Goal: Task Accomplishment & Management: Use online tool/utility

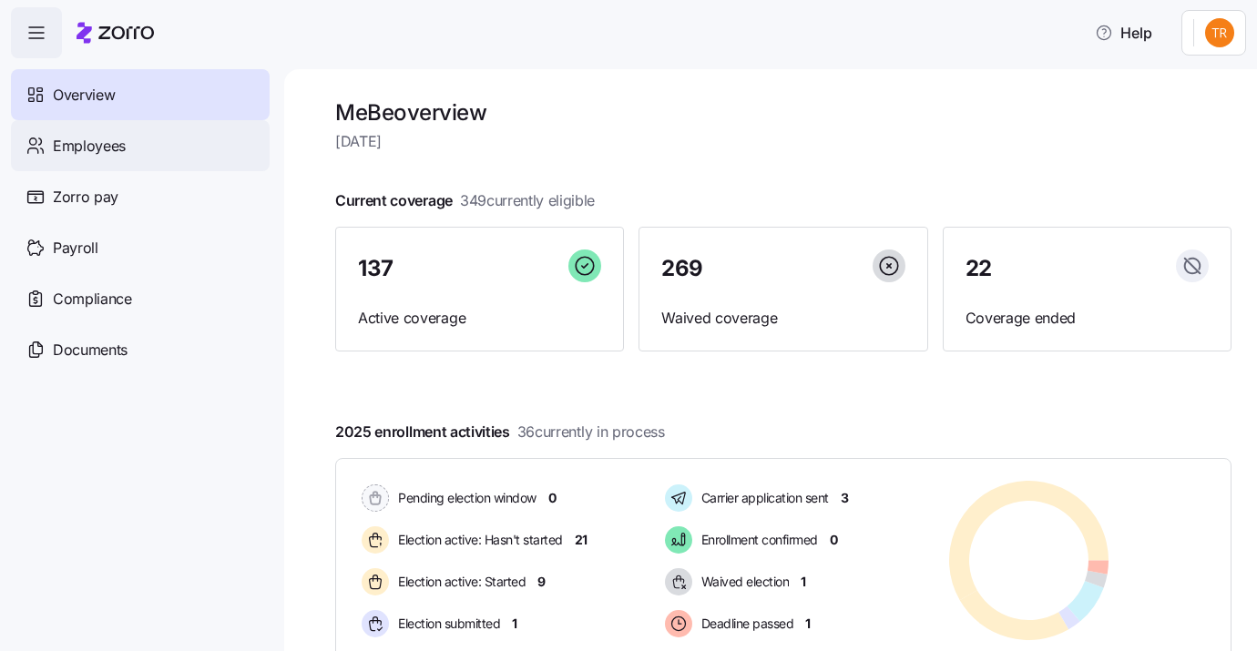
click at [111, 154] on span "Employees" at bounding box center [89, 146] width 73 height 23
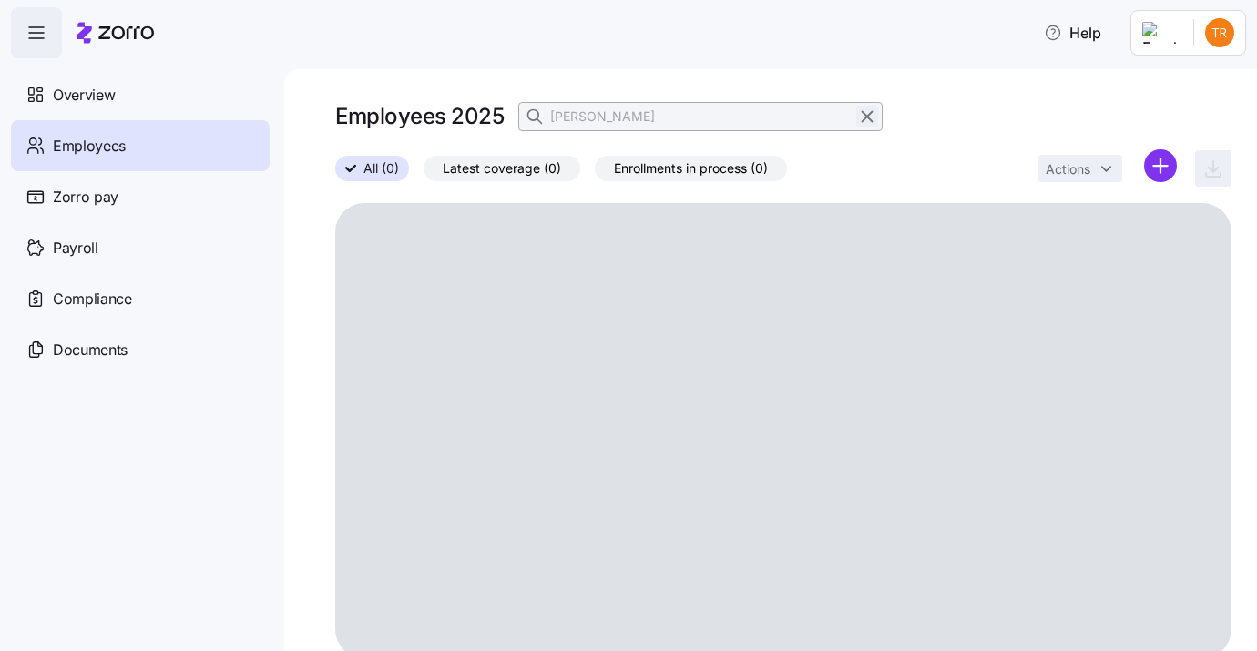
click at [866, 120] on icon "button" at bounding box center [867, 117] width 20 height 22
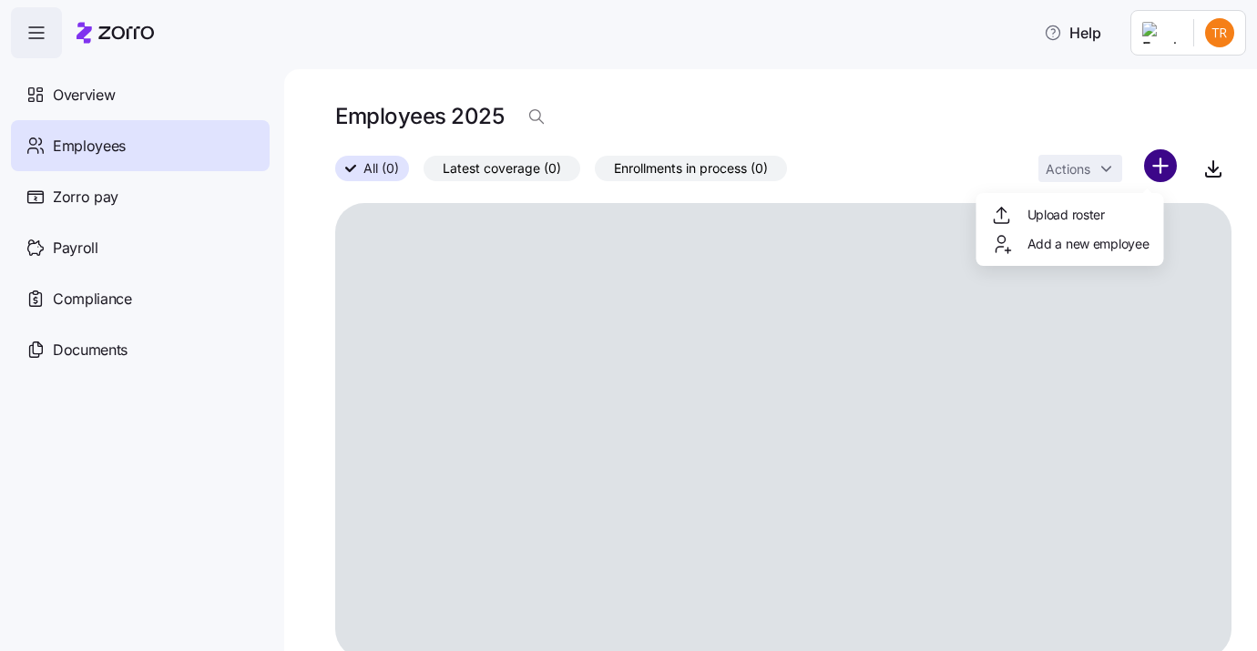
click at [1152, 170] on html "Help Overview Employees Zorro pay Payroll Compliance Documents Employees 2025 A…" at bounding box center [628, 320] width 1257 height 641
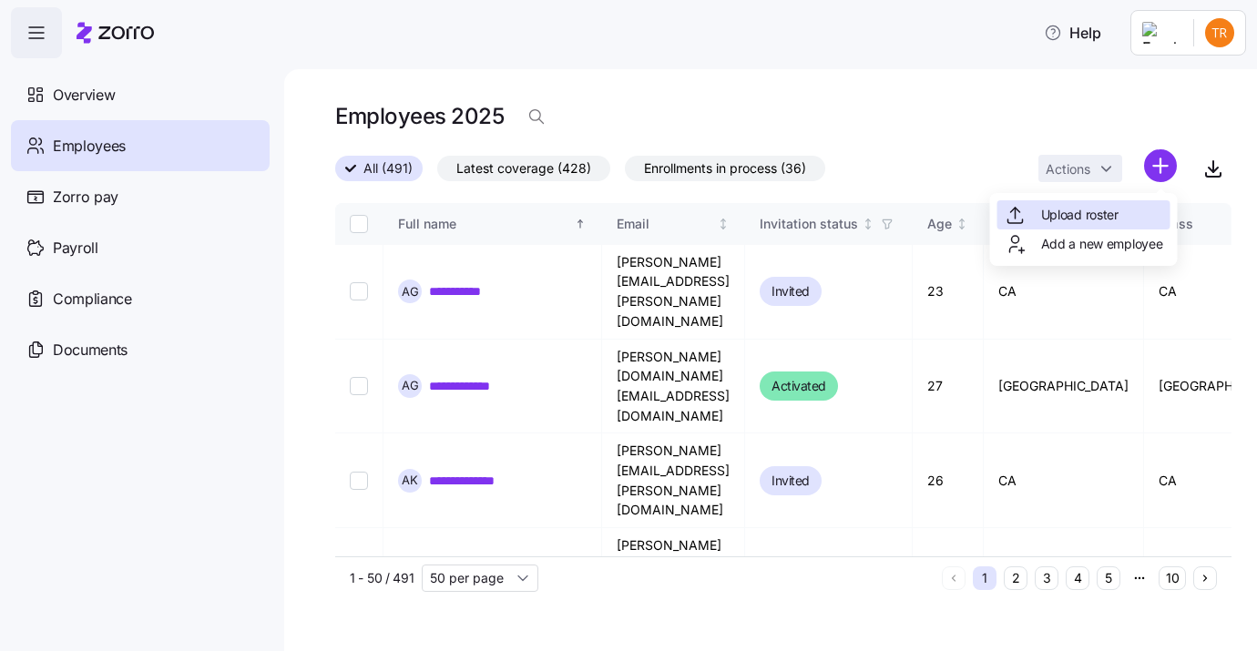
click at [1056, 214] on span "Upload roster" at bounding box center [1079, 215] width 77 height 18
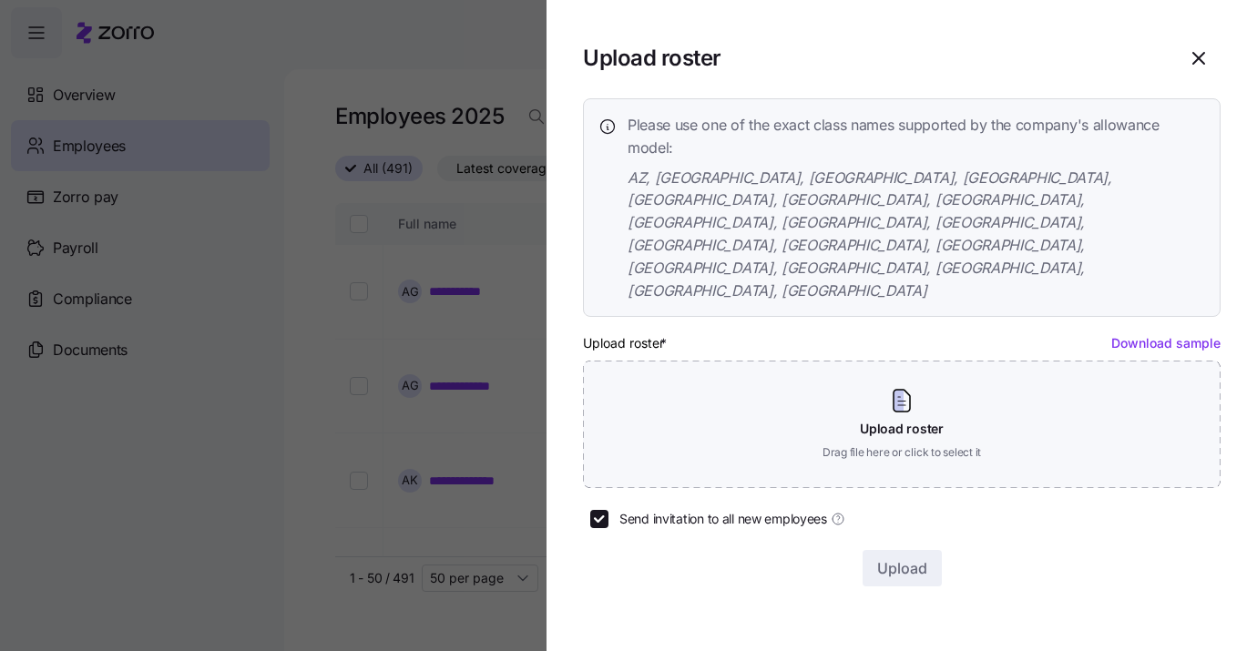
click at [1182, 335] on link "Download sample" at bounding box center [1166, 342] width 109 height 15
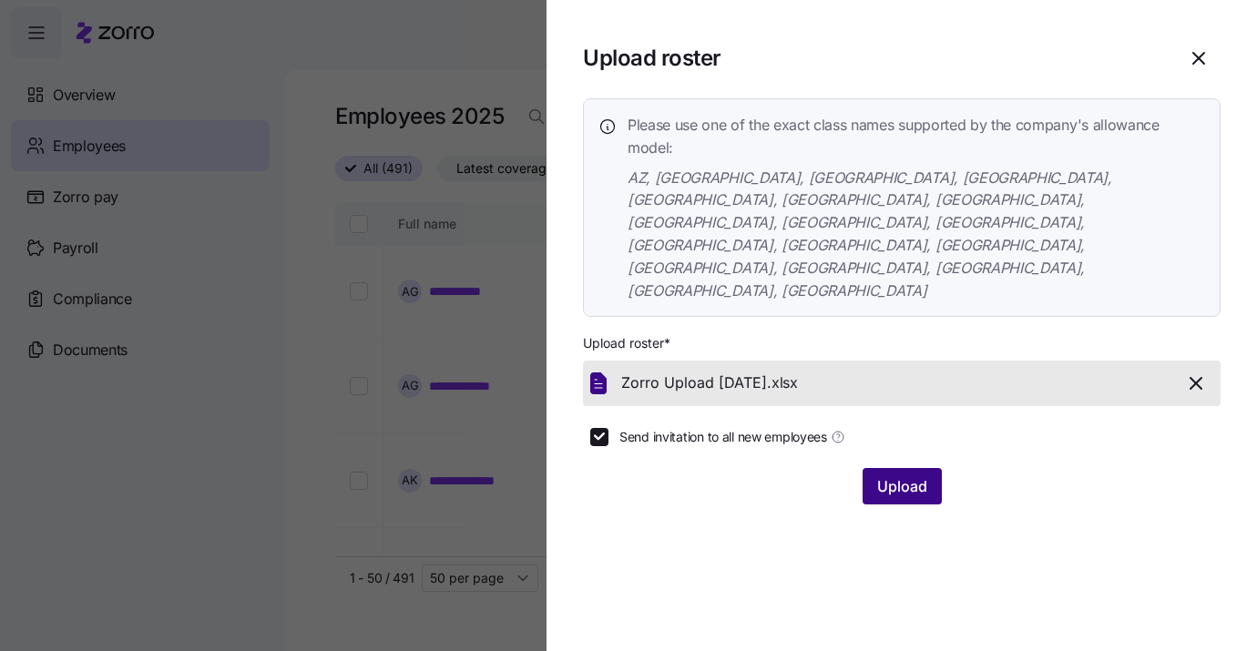
click at [898, 476] on span "Upload" at bounding box center [902, 487] width 50 height 22
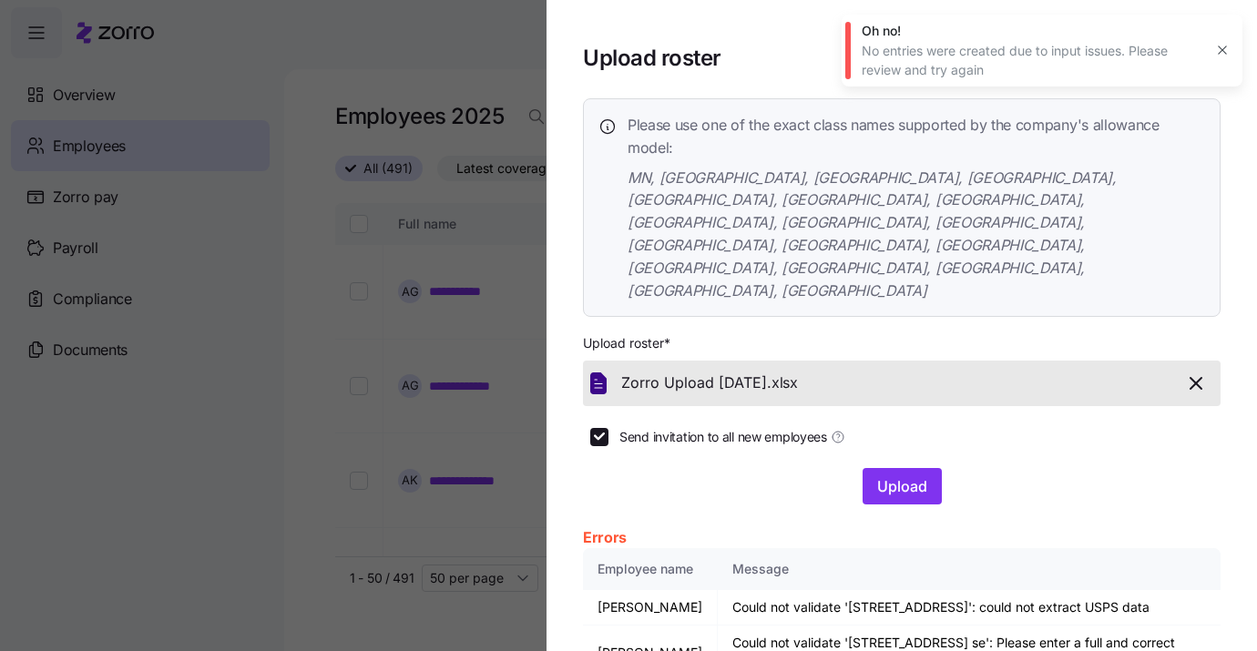
click at [1191, 378] on icon "button" at bounding box center [1196, 383] width 11 height 11
click at [892, 476] on span "Upload" at bounding box center [902, 487] width 50 height 22
